Goal: Task Accomplishment & Management: Use online tool/utility

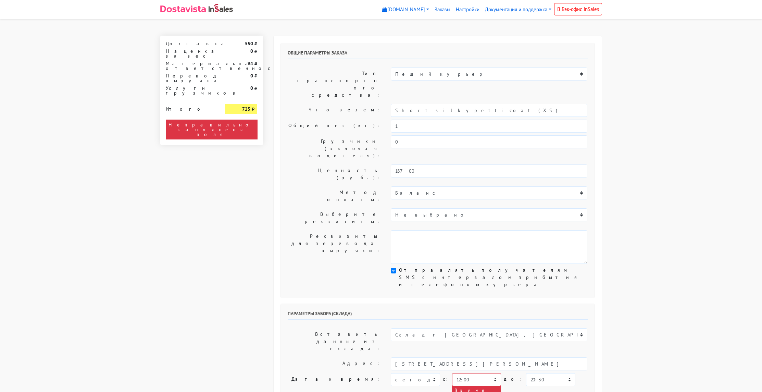
select select "12:00"
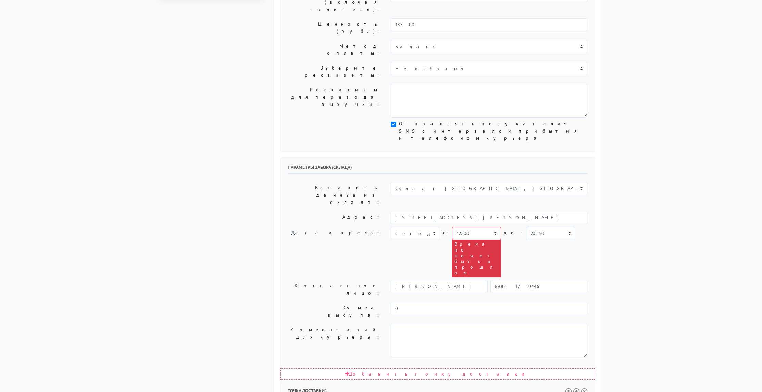
scroll to position [149, 0]
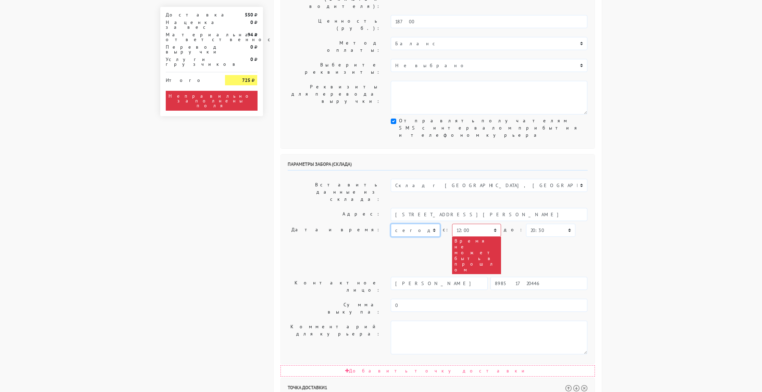
click at [403, 224] on select "[DATE] [DATE] [DATE] [DATE] [DATE] [DATE] [DATE] [DATE] [DATE]" at bounding box center [415, 230] width 49 height 13
select select "[DATE]"
click at [391, 224] on select "[DATE] [DATE] [DATE] [DATE] [DATE] [DATE] [DATE] [DATE] [DATE]" at bounding box center [415, 230] width 49 height 13
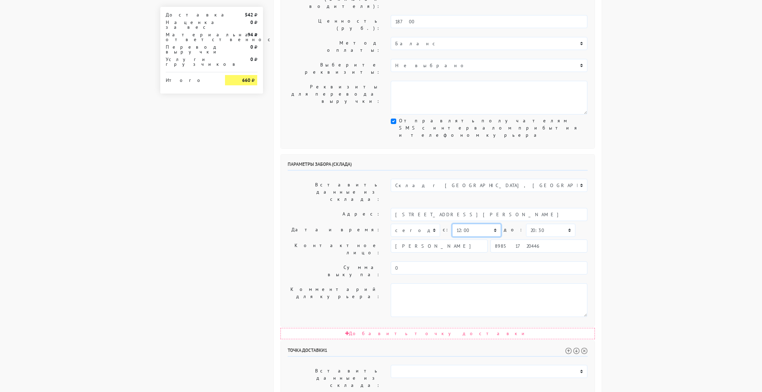
click at [482, 224] on select "00:00 00:30 01:00 01:30 02:00 02:30 03:00 03:30 04:00 04:30 05:00 05:30 06:00 0…" at bounding box center [476, 230] width 49 height 13
click at [545, 224] on select "00:00 00:30 01:00 01:30 02:00 02:30 03:00 03:30 04:00 04:30 05:00 05:30 06:00 0…" at bounding box center [550, 230] width 49 height 13
select select "13:30"
click at [526, 224] on select "00:00 00:30 01:00 01:30 02:00 02:30 03:00 03:30 04:00 04:30 05:00 05:30 06:00 0…" at bounding box center [550, 230] width 49 height 13
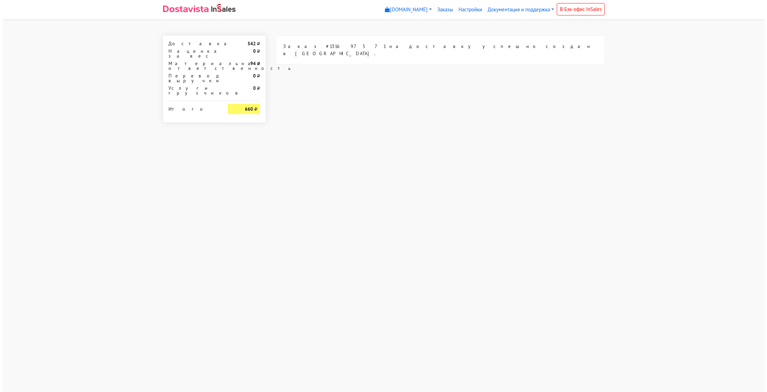
scroll to position [0, 0]
